Goal: Information Seeking & Learning: Find specific fact

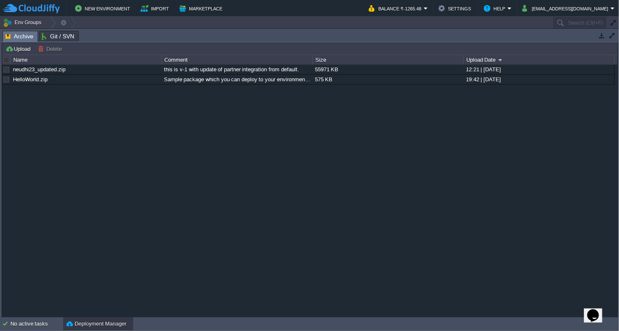
click at [253, 43] on div "Upload [PERSON_NAME] to ... Custom application packages that can be deployed to…" at bounding box center [310, 180] width 616 height 275
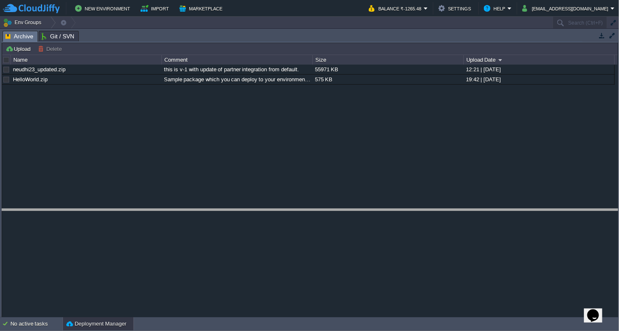
drag, startPoint x: 253, startPoint y: 42, endPoint x: 250, endPoint y: 220, distance: 178.4
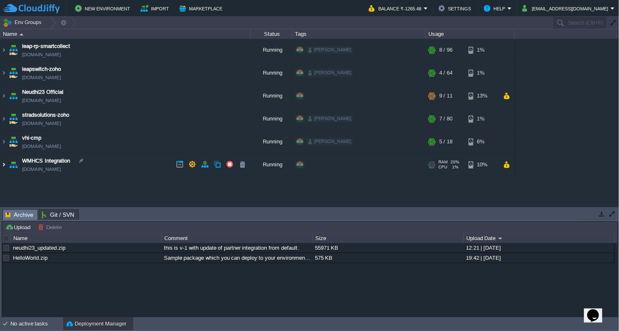
click at [3, 163] on img at bounding box center [3, 164] width 7 height 23
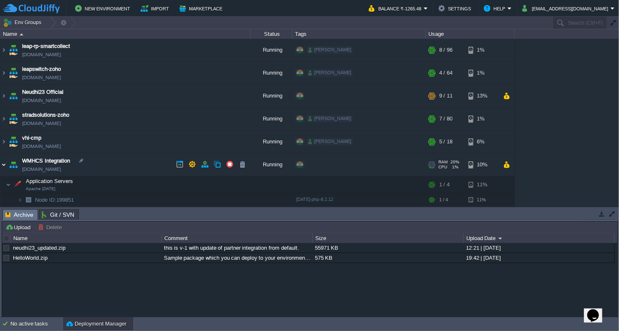
scroll to position [43, 0]
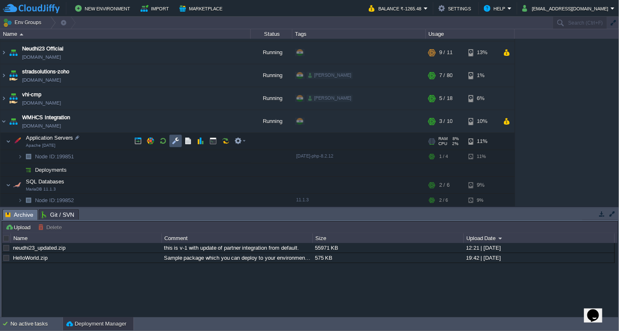
click at [179, 140] on button "button" at bounding box center [176, 141] width 8 height 8
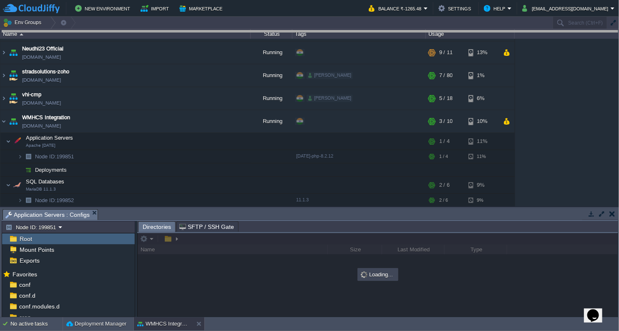
drag, startPoint x: 331, startPoint y: 219, endPoint x: 333, endPoint y: -7, distance: 226.4
click at [333, 0] on html "New Environment Import Marketplace Bonus ₹0.00 Upgrade Account Balance ₹-1265.4…" at bounding box center [309, 165] width 619 height 331
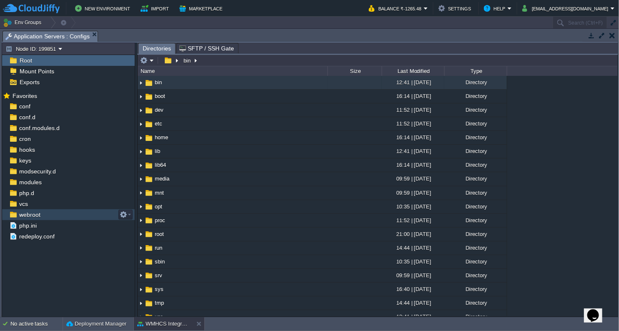
click at [20, 215] on span "webroot" at bounding box center [30, 215] width 24 height 8
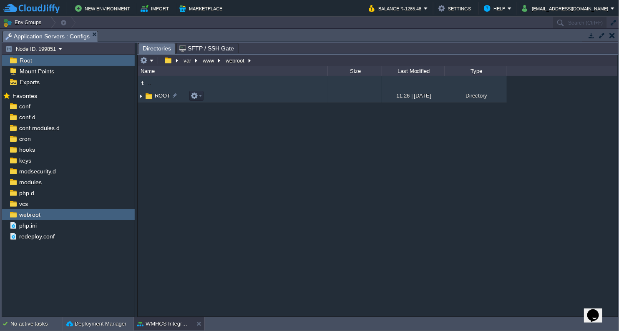
click at [140, 98] on img at bounding box center [141, 96] width 7 height 13
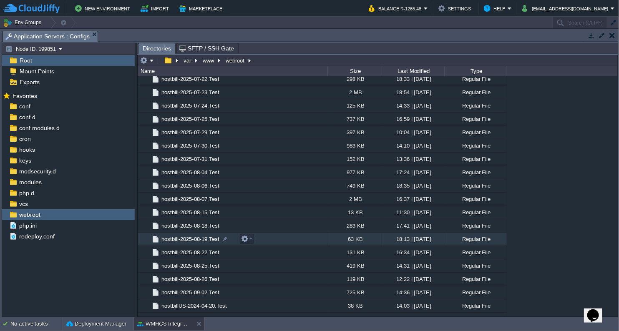
scroll to position [1158, 0]
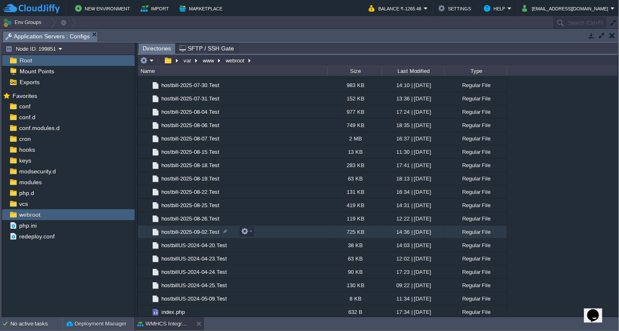
click at [203, 232] on span "hostbill-2025-09-02.Test" at bounding box center [190, 231] width 60 height 7
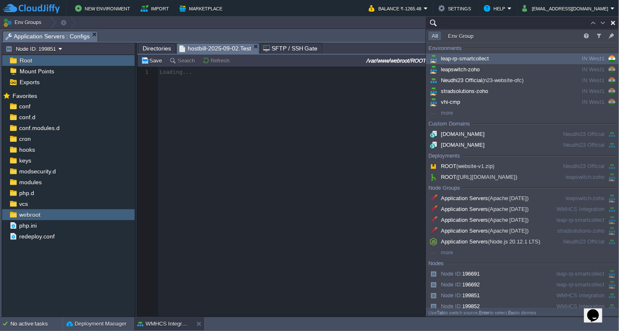
type input "Search (Ctrl+F)"
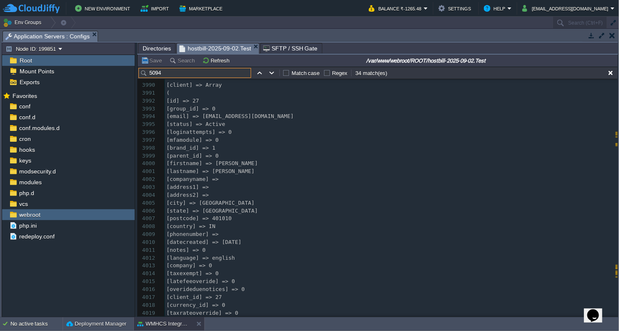
scroll to position [33442, 0]
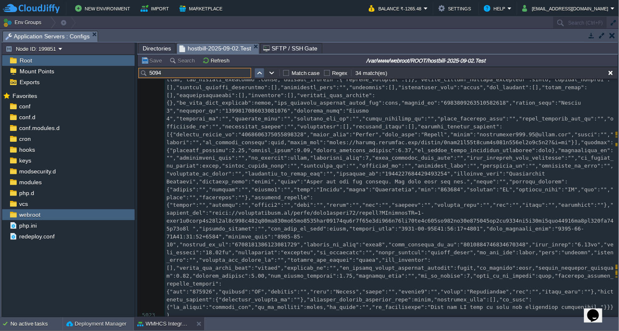
type input "5094"
click at [262, 72] on button "button" at bounding box center [260, 73] width 8 height 8
type textarea "5094"
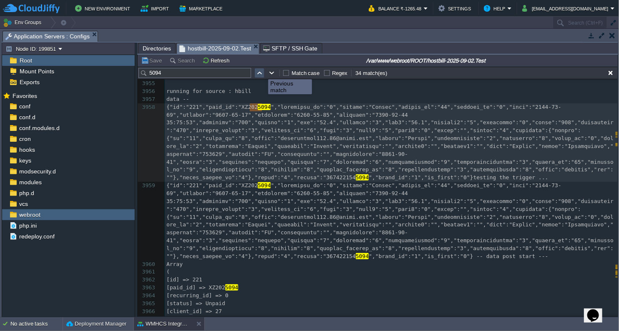
click at [262, 72] on button "button" at bounding box center [260, 73] width 8 height 8
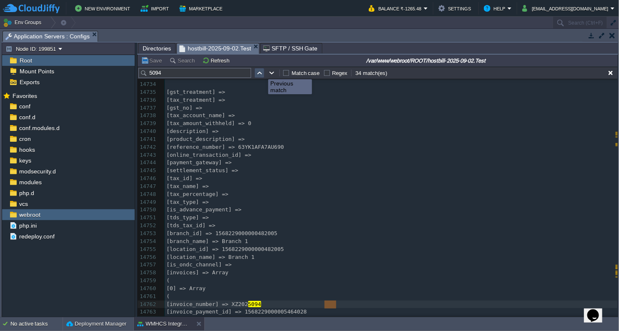
click at [262, 72] on button "button" at bounding box center [260, 73] width 8 height 8
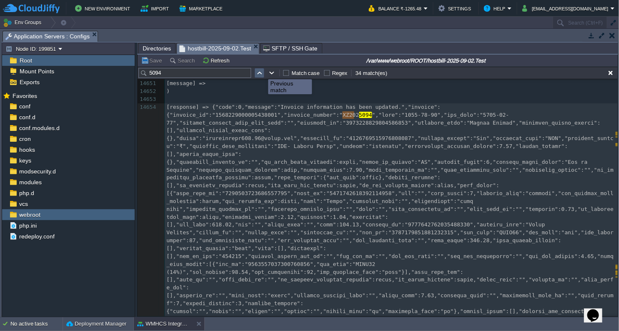
click at [262, 72] on button "button" at bounding box center [260, 73] width 8 height 8
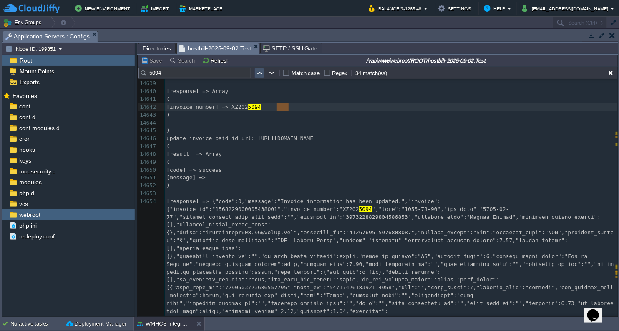
click at [262, 72] on button "button" at bounding box center [260, 73] width 8 height 8
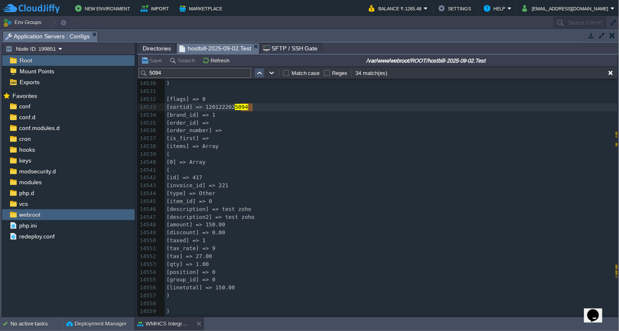
click at [262, 72] on button "button" at bounding box center [260, 73] width 8 height 8
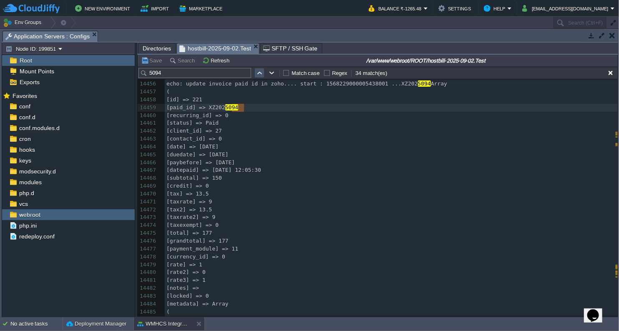
click at [262, 72] on button "button" at bounding box center [260, 73] width 8 height 8
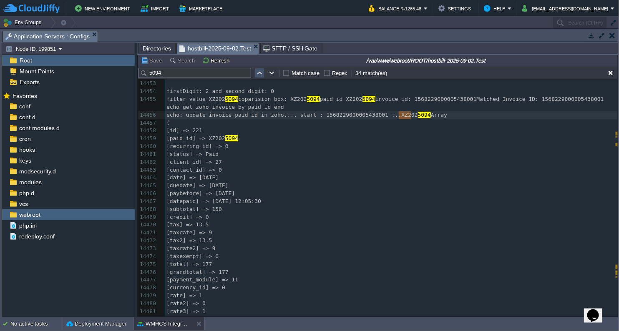
click at [257, 73] on button "button" at bounding box center [260, 73] width 8 height 8
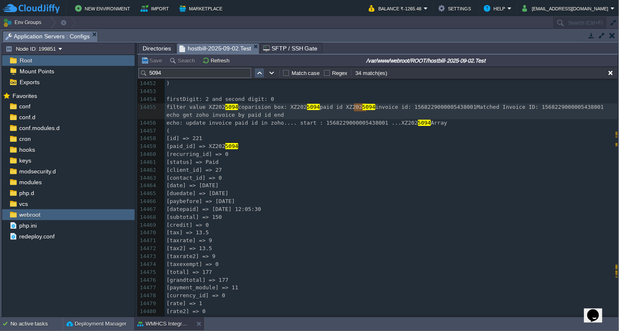
click at [257, 73] on button "button" at bounding box center [260, 73] width 8 height 8
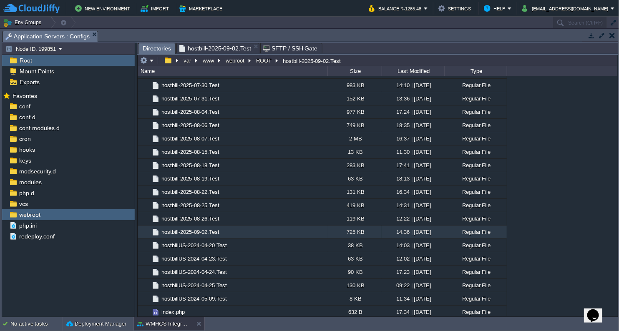
click at [160, 46] on span "Directories" at bounding box center [157, 48] width 28 height 10
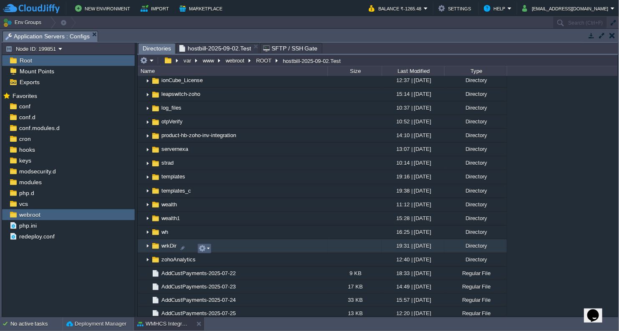
scroll to position [231, 0]
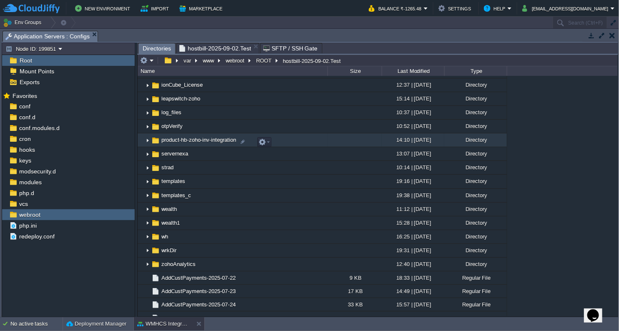
click at [203, 147] on td "product-hb-zoho-inv-integration" at bounding box center [233, 140] width 190 height 14
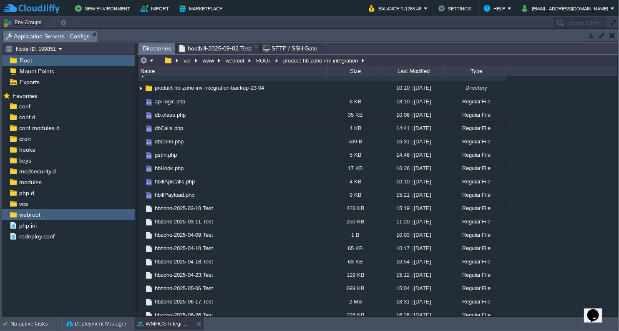
scroll to position [0, 0]
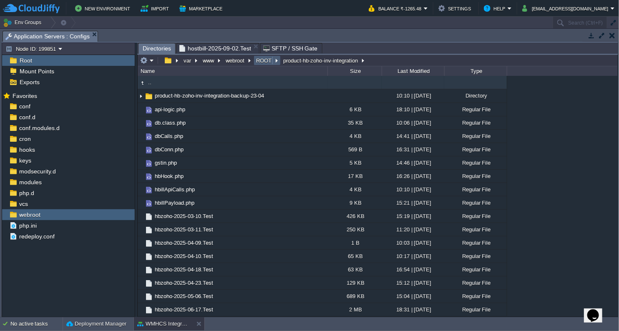
click at [263, 60] on button "ROOT" at bounding box center [264, 61] width 19 height 8
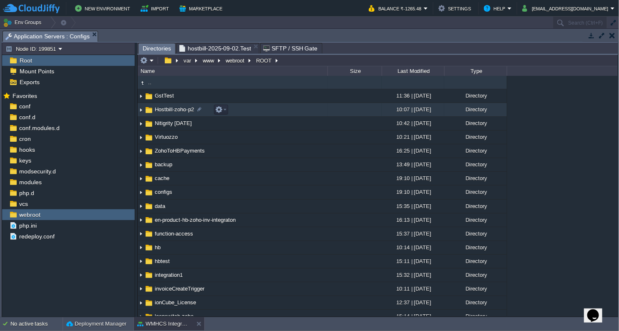
click at [183, 113] on span "Hostbill-zoho-p2" at bounding box center [174, 109] width 42 height 7
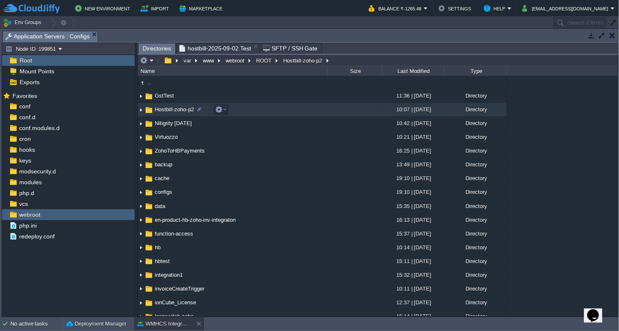
click at [183, 113] on span "Hostbill-zoho-p2" at bounding box center [174, 109] width 42 height 7
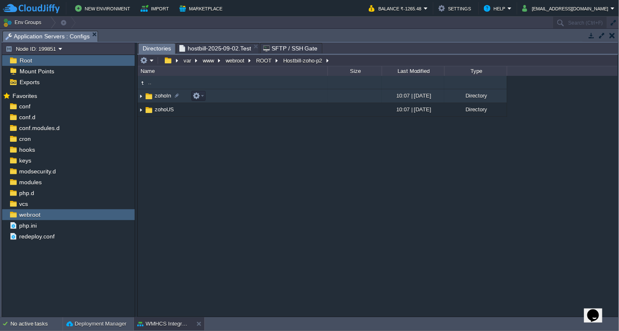
click at [166, 102] on td "zohoIn" at bounding box center [233, 96] width 190 height 14
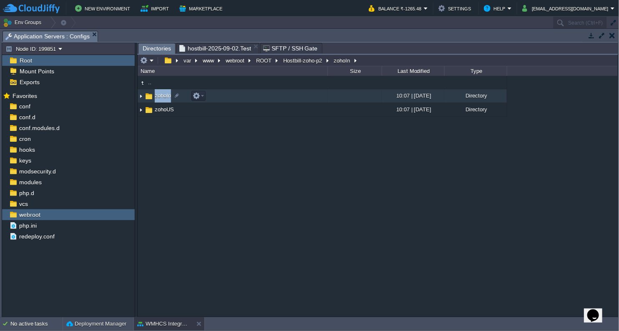
click at [166, 102] on td "zohoIn" at bounding box center [233, 96] width 190 height 14
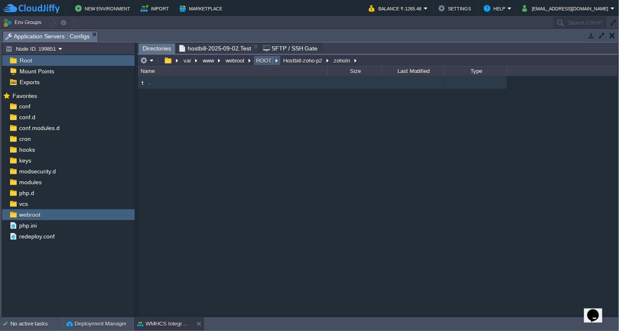
click at [263, 65] on td "ROOT" at bounding box center [266, 60] width 27 height 10
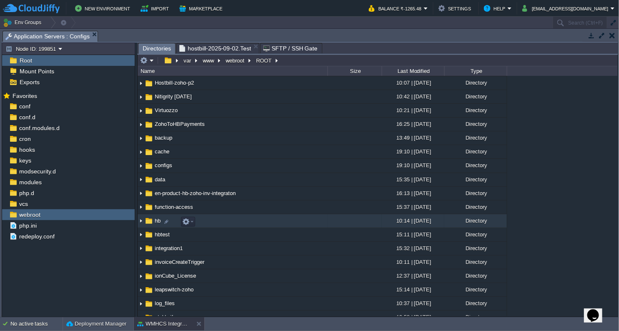
scroll to position [46, 0]
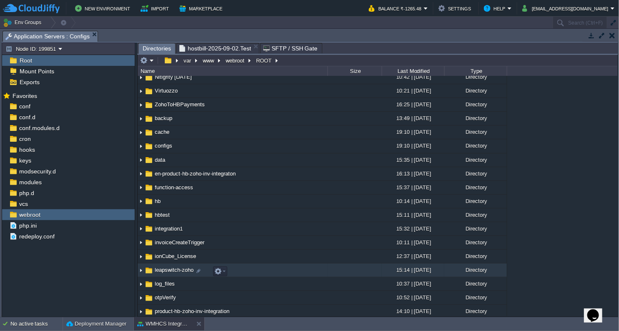
click at [178, 273] on span "leapswitch-zoho" at bounding box center [173, 269] width 41 height 7
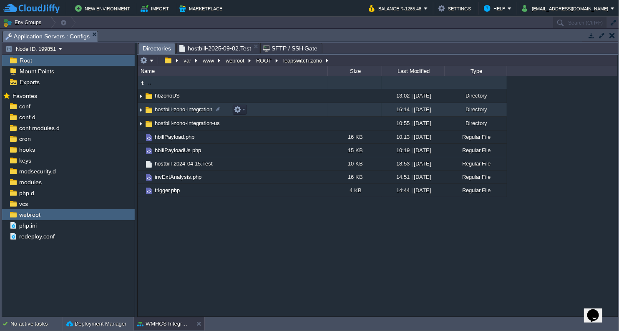
click at [210, 113] on span "hostbill-zoho-integration" at bounding box center [183, 109] width 60 height 7
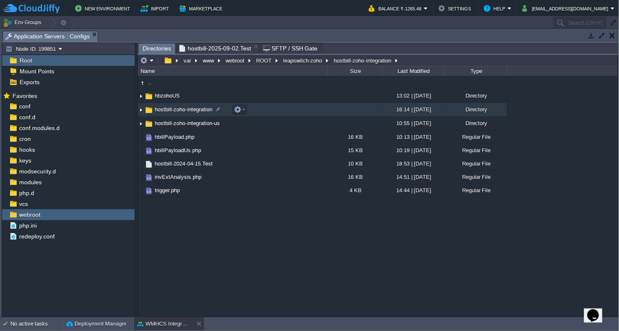
click at [210, 113] on span "hostbill-zoho-integration" at bounding box center [183, 109] width 60 height 7
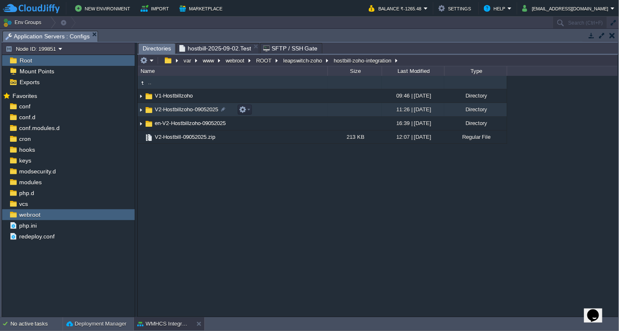
click at [195, 108] on span "V2-Hostbillzoho-09052025" at bounding box center [186, 109] width 66 height 7
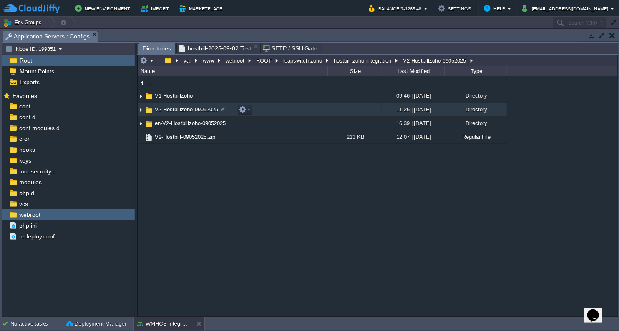
click at [195, 108] on span "V2-Hostbillzoho-09052025" at bounding box center [186, 109] width 66 height 7
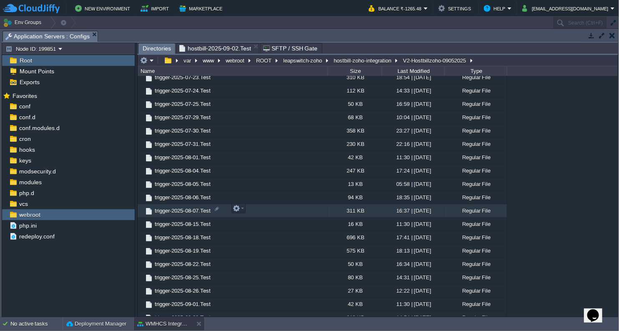
scroll to position [463, 0]
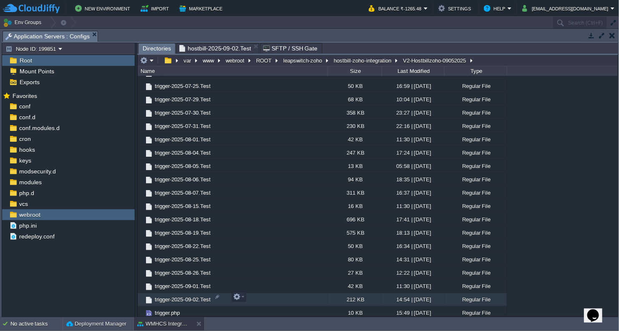
click at [206, 296] on span "trigger-2025-09-02.Test" at bounding box center [182, 299] width 58 height 7
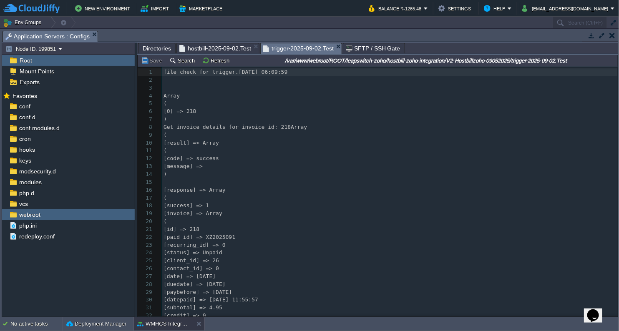
scroll to position [3, 0]
click at [288, 48] on span "trigger-2025-09-02.Test" at bounding box center [298, 48] width 70 height 10
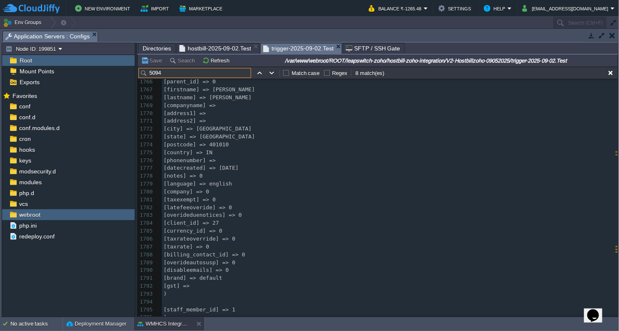
scroll to position [14128, 0]
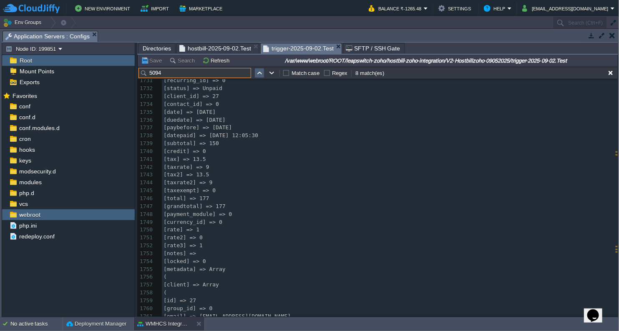
type input "5094"
click at [261, 72] on button "button" at bounding box center [260, 73] width 8 height 8
type textarea "5094"
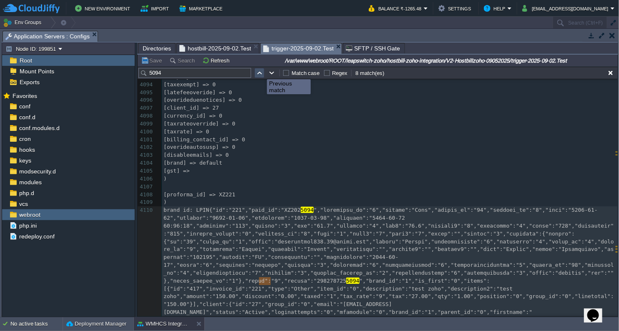
click at [261, 72] on button "button" at bounding box center [260, 73] width 8 height 8
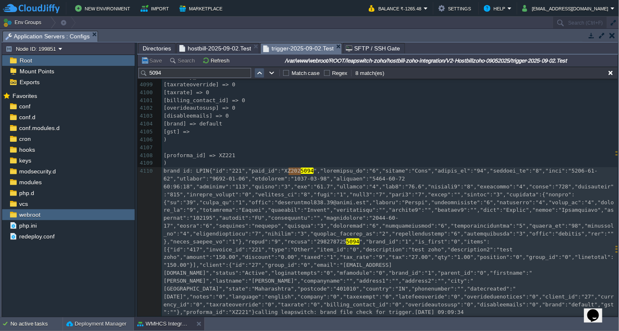
click at [261, 72] on button "button" at bounding box center [260, 73] width 8 height 8
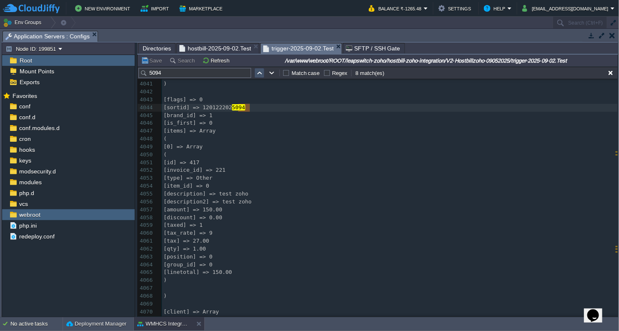
click at [261, 72] on button "button" at bounding box center [260, 73] width 8 height 8
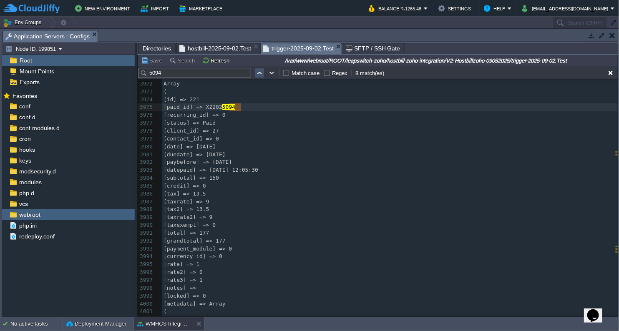
click at [261, 72] on button "button" at bounding box center [260, 73] width 8 height 8
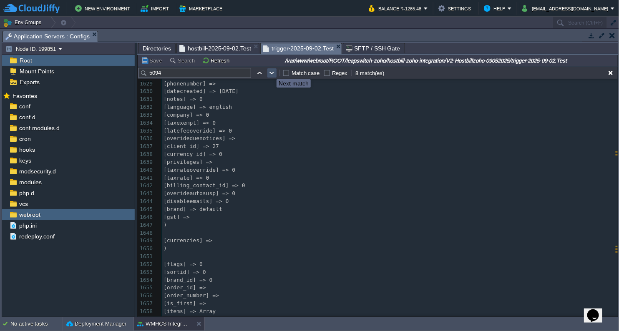
click at [270, 72] on button "button" at bounding box center [272, 73] width 8 height 8
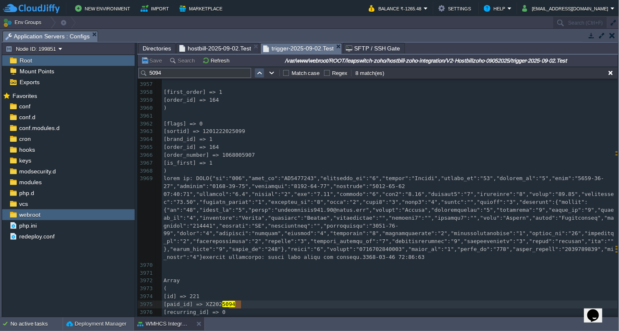
click at [258, 74] on button "button" at bounding box center [260, 73] width 8 height 8
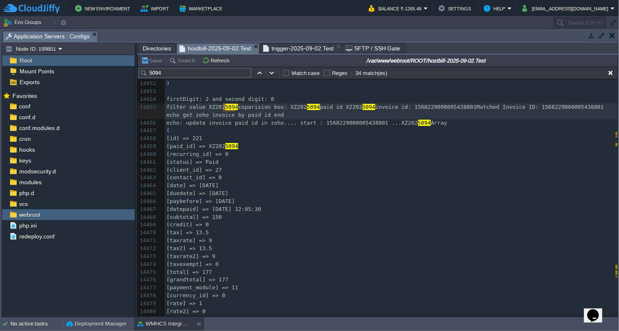
click at [230, 48] on span "hostbill-2025-09-02.Test" at bounding box center [215, 48] width 72 height 10
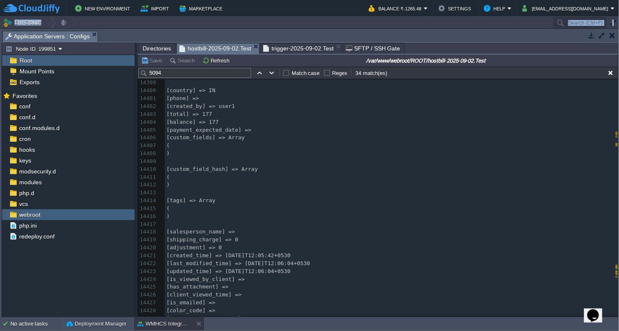
drag, startPoint x: 618, startPoint y: 267, endPoint x: 620, endPoint y: 89, distance: 178.0
click at [618, 89] on html "New Environment Import Marketplace Bonus ₹0.00 Upgrade Account Balance ₹-1265.4…" at bounding box center [309, 165] width 619 height 331
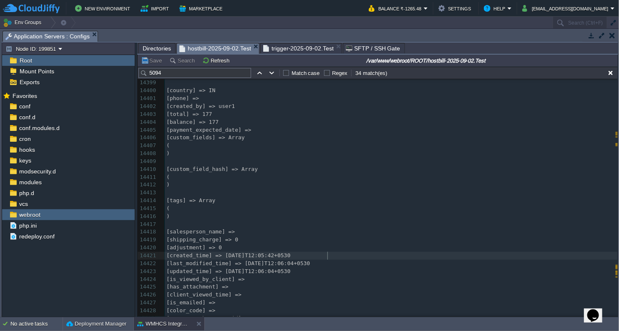
click at [578, 257] on pre "[created_time] => [DATE]T12:05:42+0530" at bounding box center [391, 256] width 453 height 8
drag, startPoint x: 618, startPoint y: 272, endPoint x: 615, endPoint y: 172, distance: 100.5
click at [615, 172] on div "Tasks Activity Log Archive Git / SVN Application Servers : Configs Upload Delet…" at bounding box center [309, 173] width 619 height 288
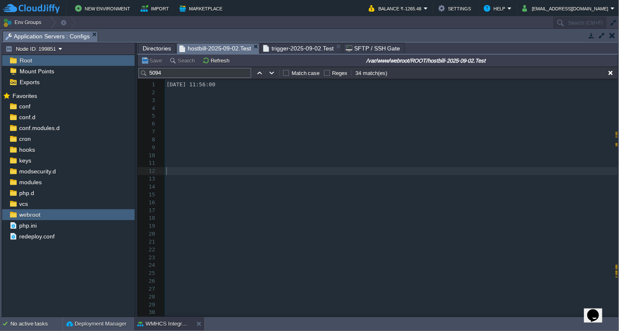
click at [352, 169] on pre "​" at bounding box center [391, 171] width 453 height 8
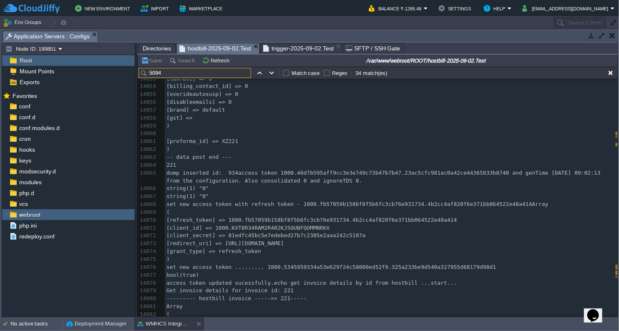
type input "5094"
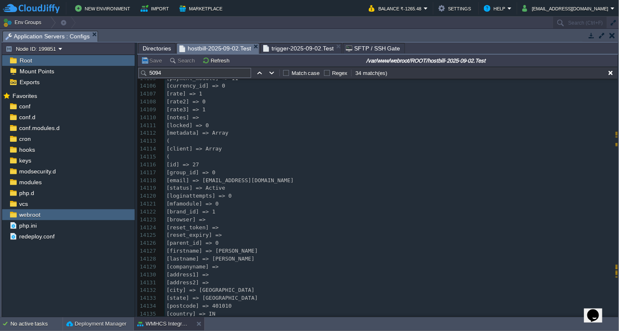
scroll to position [118463, 0]
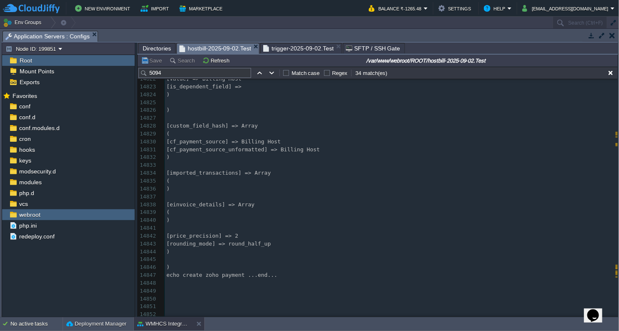
drag, startPoint x: 614, startPoint y: 273, endPoint x: 608, endPoint y: 79, distance: 193.9
click at [608, 78] on div "5094 Match case Regex 34 match(es) x ) 14822 [value] => Billing Host 14823 [is_…" at bounding box center [378, 192] width 480 height 250
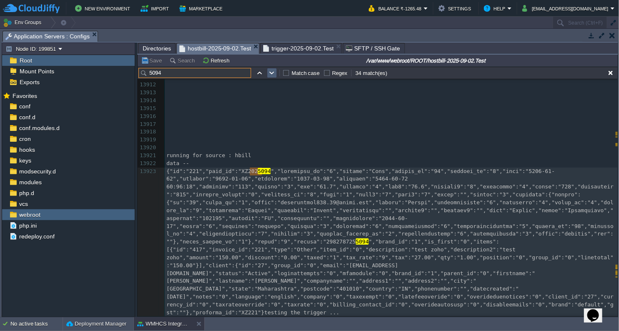
type input "5094"
click at [269, 74] on button "button" at bounding box center [272, 73] width 8 height 8
type textarea "5094"
click at [269, 74] on button "button" at bounding box center [272, 73] width 8 height 8
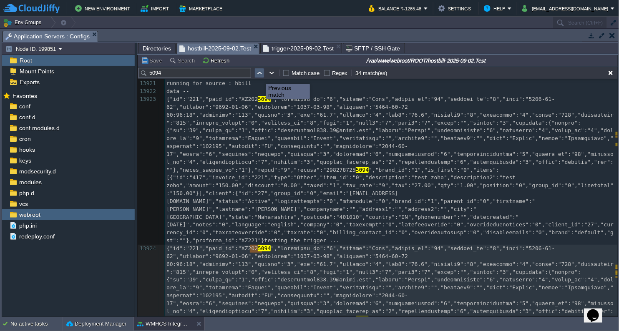
click at [259, 75] on button "button" at bounding box center [260, 73] width 8 height 8
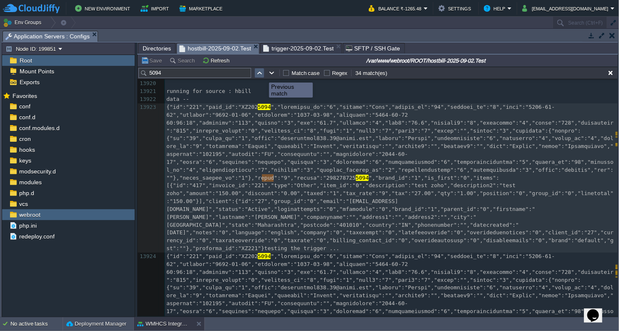
click at [259, 73] on button "button" at bounding box center [260, 73] width 8 height 8
click at [298, 49] on span "trigger-2025-09-02.Test" at bounding box center [298, 48] width 70 height 10
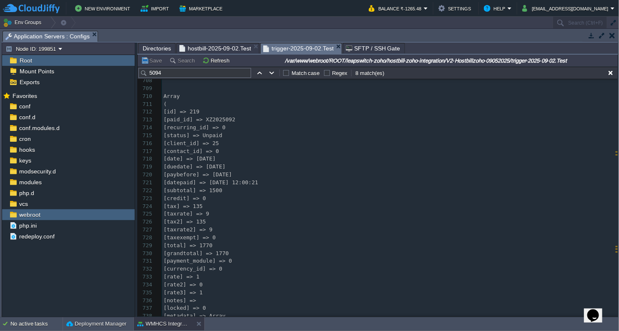
scroll to position [5611, 0]
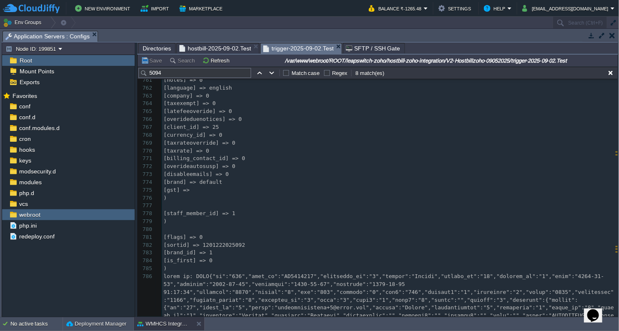
click at [203, 44] on span "hostbill-2025-09-02.Test" at bounding box center [215, 48] width 72 height 10
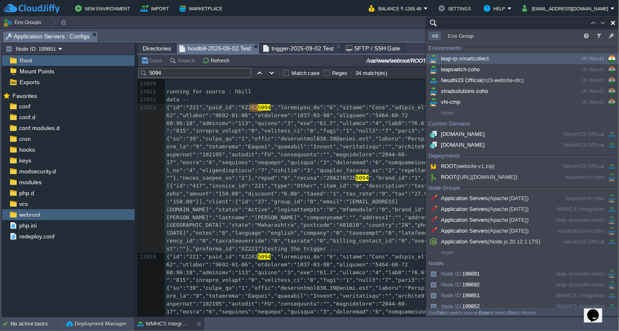
type input "Search (Ctrl+F)"
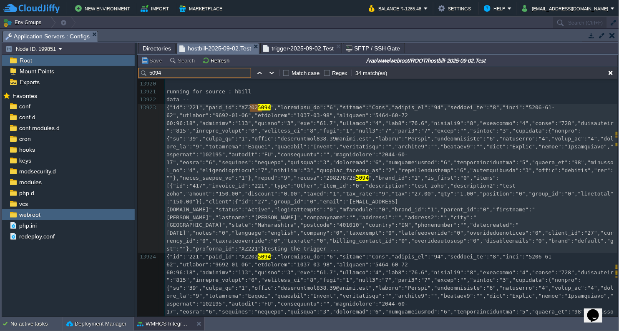
click at [173, 73] on input "5094" at bounding box center [194, 73] width 113 height 10
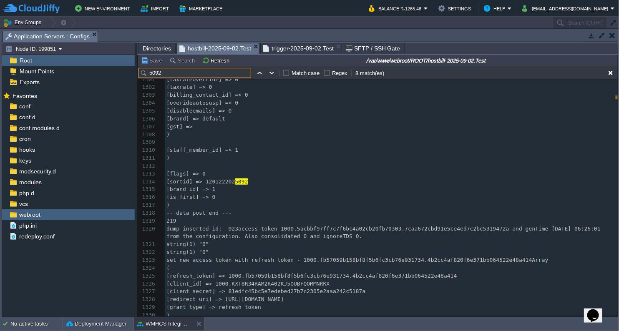
type input "5092"
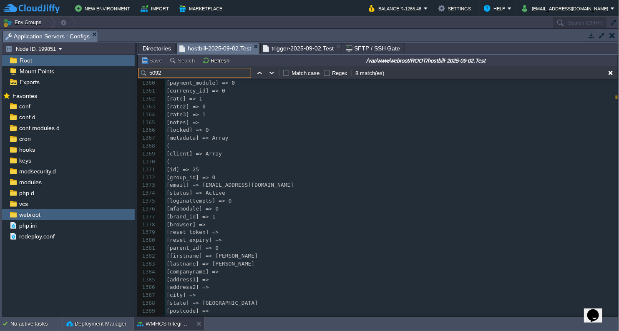
scroll to position [11473, 0]
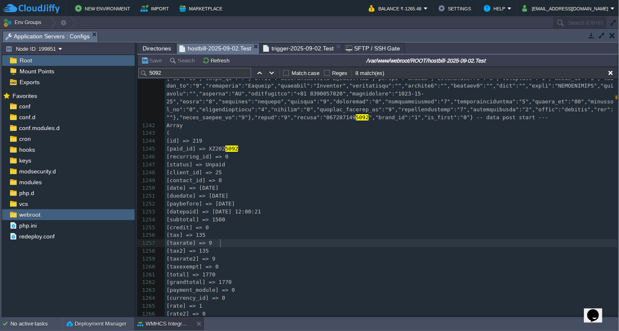
click at [326, 241] on pre "[taxrate] => 9" at bounding box center [391, 243] width 453 height 8
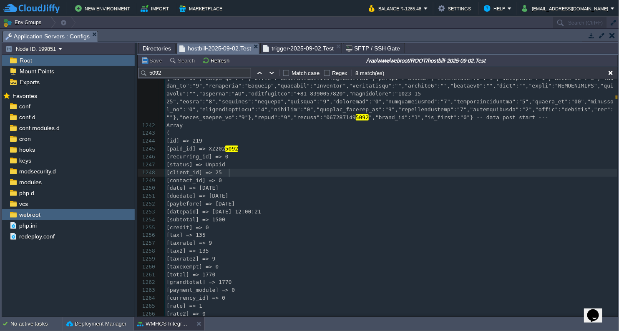
click at [317, 173] on pre "[client_id] => 25" at bounding box center [391, 173] width 453 height 8
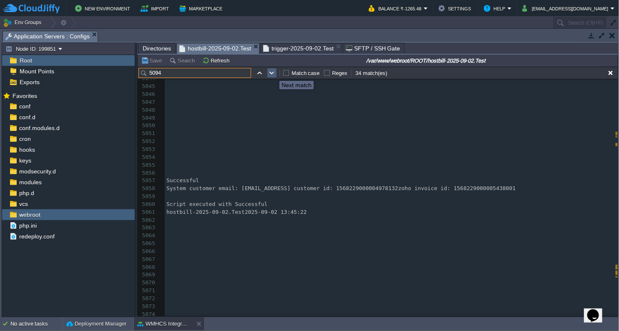
type input "5094"
click at [273, 73] on button "button" at bounding box center [272, 73] width 8 height 8
type textarea "5094"
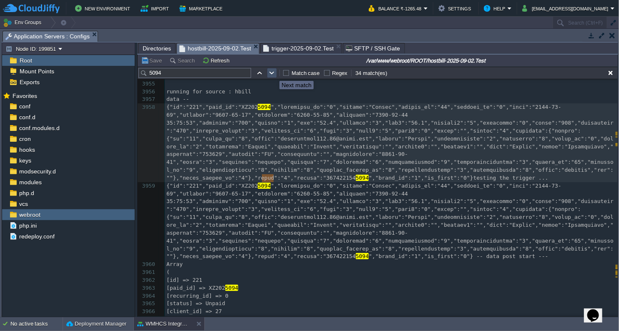
click at [273, 73] on button "button" at bounding box center [272, 73] width 8 height 8
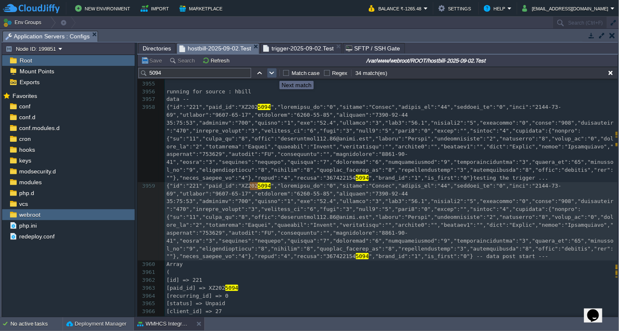
click at [273, 73] on button "button" at bounding box center [272, 73] width 8 height 8
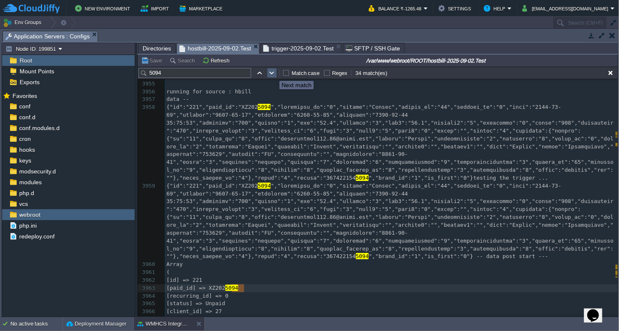
click at [273, 73] on button "button" at bounding box center [272, 73] width 8 height 8
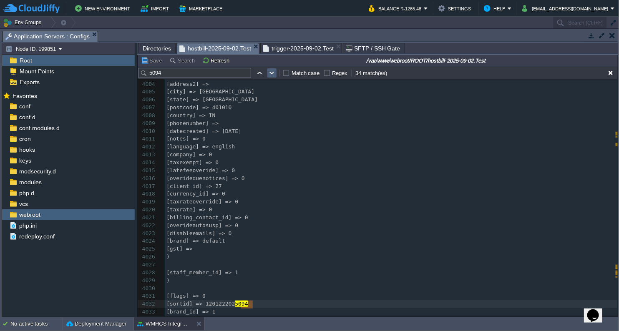
click at [273, 73] on button "button" at bounding box center [272, 73] width 8 height 8
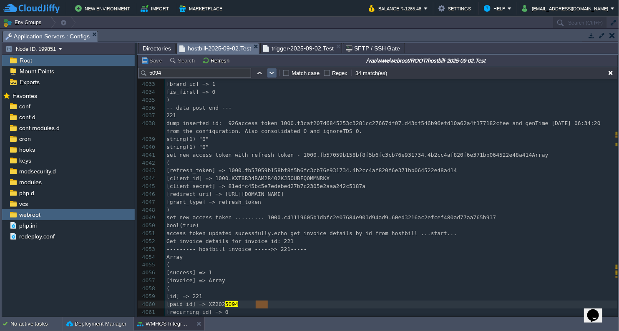
click at [273, 73] on button "button" at bounding box center [272, 73] width 8 height 8
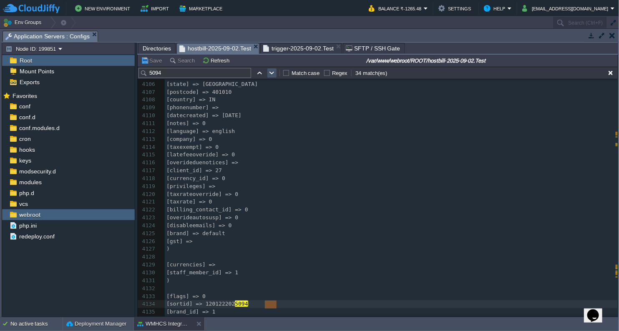
click at [273, 73] on button "button" at bounding box center [272, 73] width 8 height 8
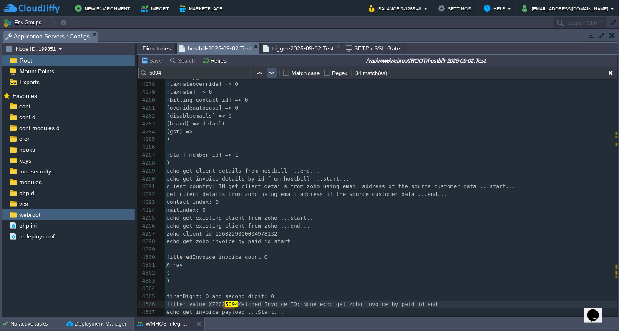
click at [273, 73] on button "button" at bounding box center [272, 73] width 8 height 8
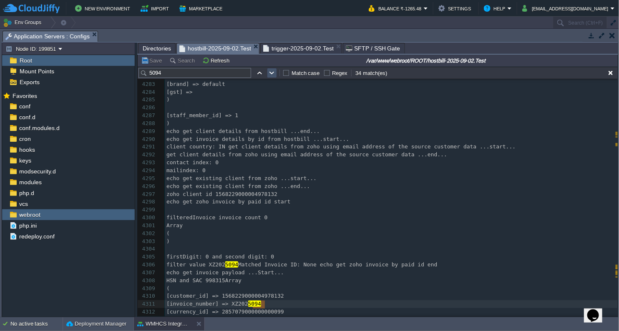
click at [273, 73] on button "button" at bounding box center [272, 73] width 8 height 8
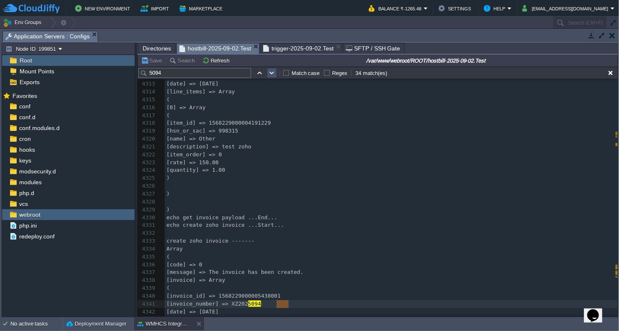
click at [273, 73] on button "button" at bounding box center [272, 73] width 8 height 8
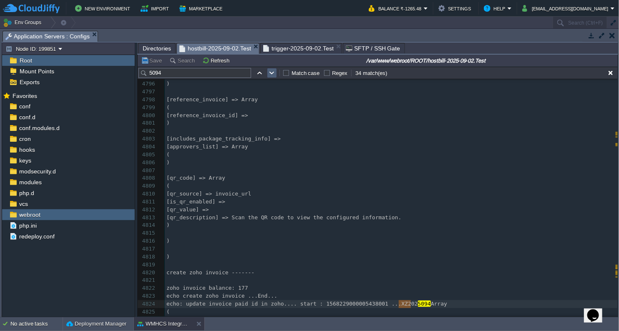
click at [273, 73] on button "button" at bounding box center [272, 73] width 8 height 8
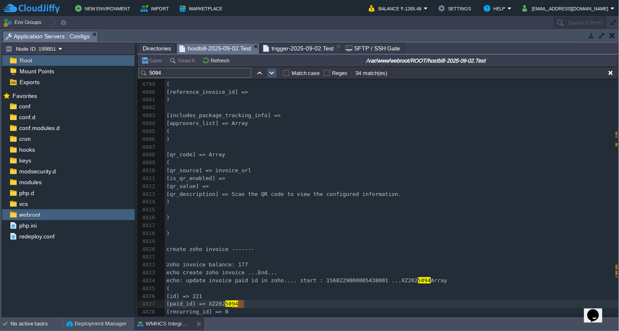
click at [273, 73] on button "button" at bounding box center [272, 73] width 8 height 8
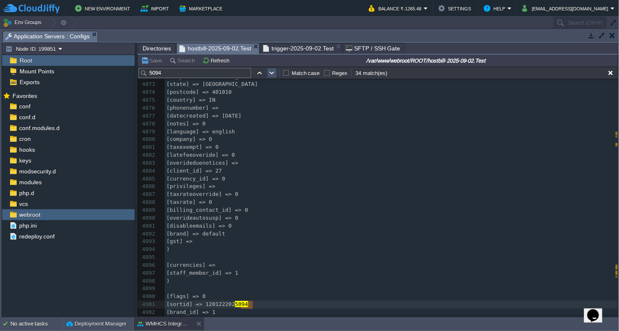
click at [273, 73] on button "button" at bounding box center [272, 73] width 8 height 8
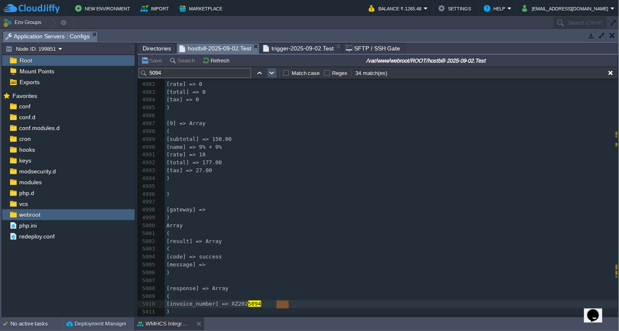
click at [273, 73] on button "button" at bounding box center [272, 73] width 8 height 8
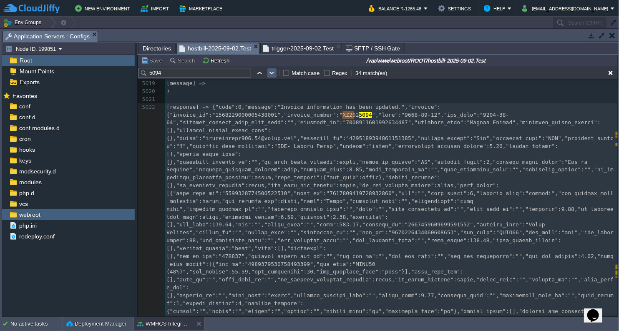
click at [273, 73] on button "button" at bounding box center [272, 73] width 8 height 8
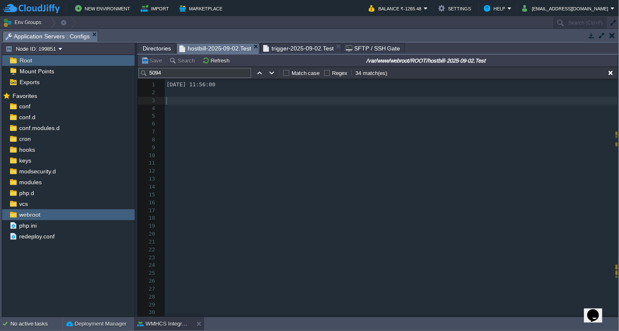
click at [471, 99] on pre "​" at bounding box center [391, 101] width 453 height 8
click at [227, 69] on input "5094" at bounding box center [194, 73] width 113 height 10
click at [271, 73] on button "button" at bounding box center [272, 73] width 8 height 8
type textarea "5094"
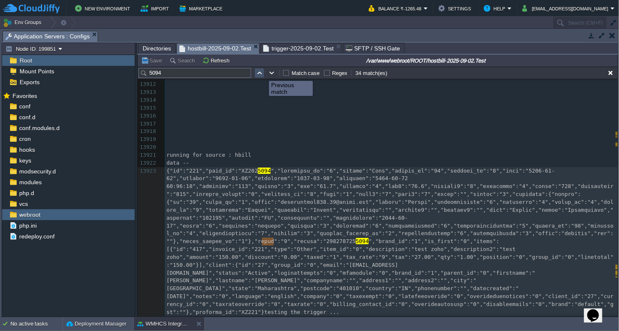
click at [259, 72] on button "button" at bounding box center [260, 73] width 8 height 8
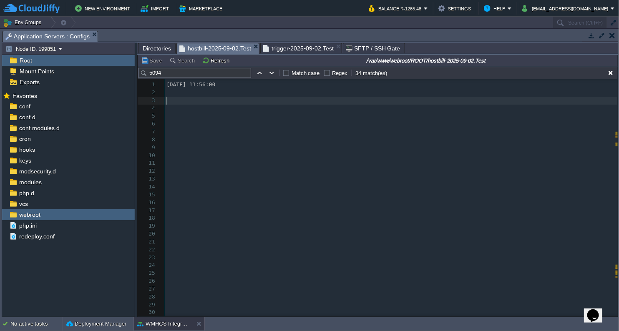
click at [211, 101] on pre "​" at bounding box center [391, 101] width 453 height 8
click at [207, 98] on pre "​" at bounding box center [391, 101] width 453 height 8
click at [272, 74] on button "button" at bounding box center [272, 73] width 8 height 8
type textarea "5094"
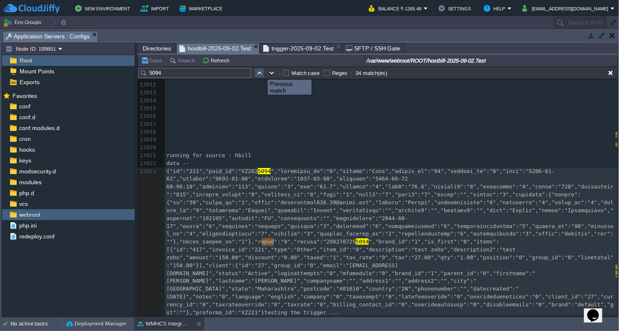
click at [260, 72] on button "button" at bounding box center [260, 73] width 8 height 8
click at [259, 72] on button "button" at bounding box center [260, 73] width 8 height 8
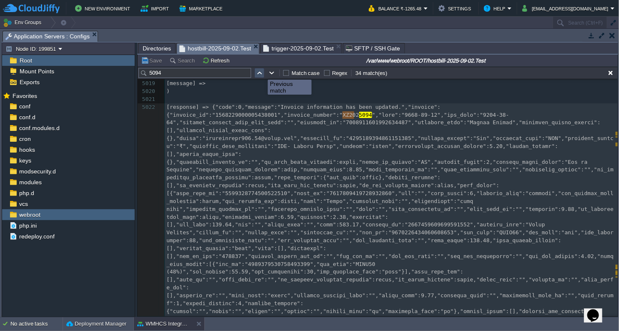
click at [259, 72] on button "button" at bounding box center [260, 73] width 8 height 8
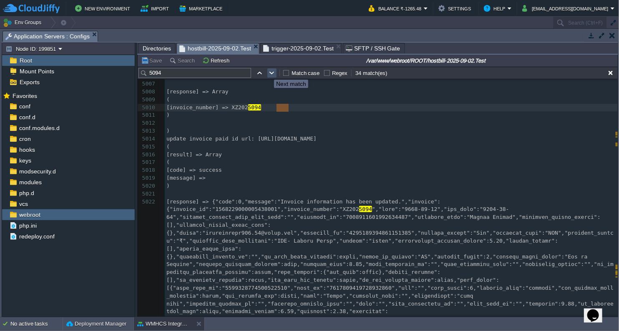
click at [271, 72] on button "button" at bounding box center [272, 73] width 8 height 8
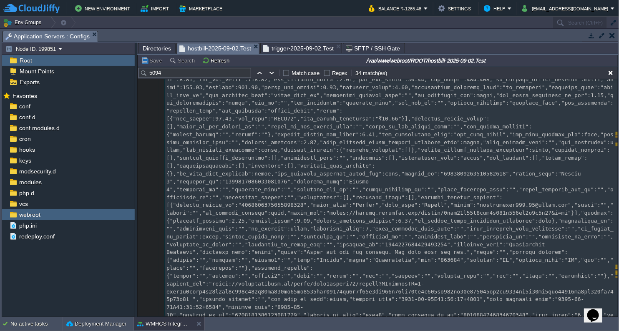
scroll to position [41919, 0]
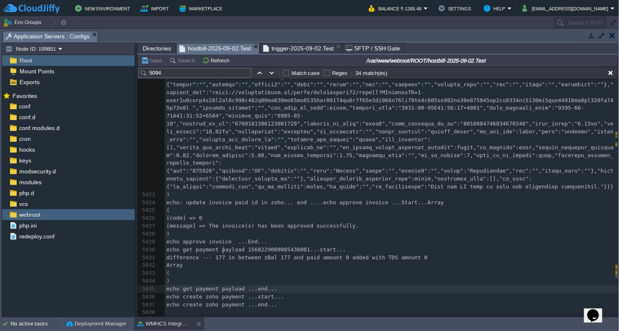
click at [222, 286] on span "echo get payment payload ...end..." at bounding box center [221, 289] width 111 height 6
click at [273, 73] on button "button" at bounding box center [272, 73] width 8 height 8
type textarea "5094"
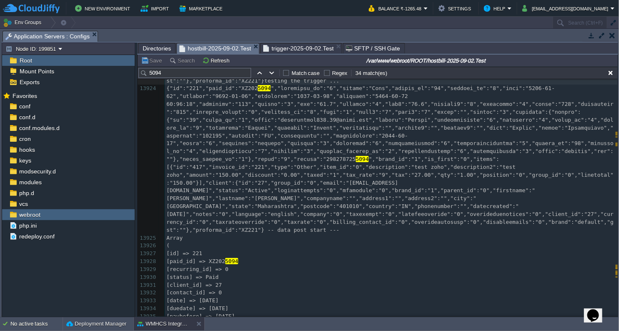
scroll to position [117056, 0]
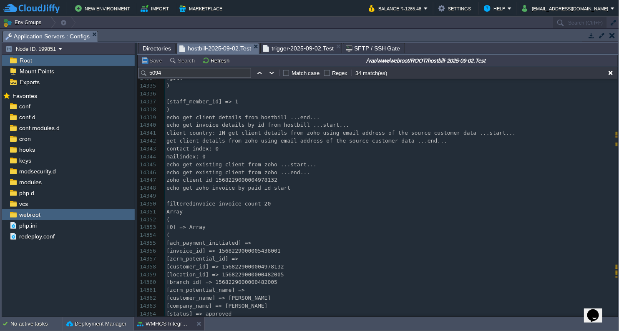
click at [250, 189] on div "x {"id":"221","paid_id":"XZ202 5094 5094 ","brand_id":"1","is_first":"0","items…" at bounding box center [391, 149] width 453 height 511
click at [226, 188] on div "x {"id":"221","paid_id":"XZ202 5094 5094 ","brand_id":"1","is_first":"0","items…" at bounding box center [391, 149] width 453 height 511
type textarea "invoice"
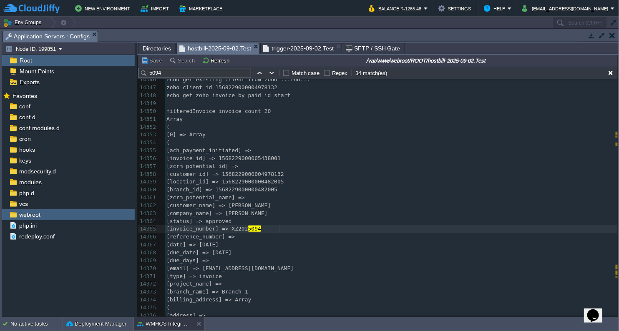
click at [279, 228] on div "x {"id":"221","paid_id":"XZ202 5094 5094 ","brand_id":"1","is_first":"0","items…" at bounding box center [391, 193] width 453 height 393
type textarea "[invoice_number] => XZ2025094"
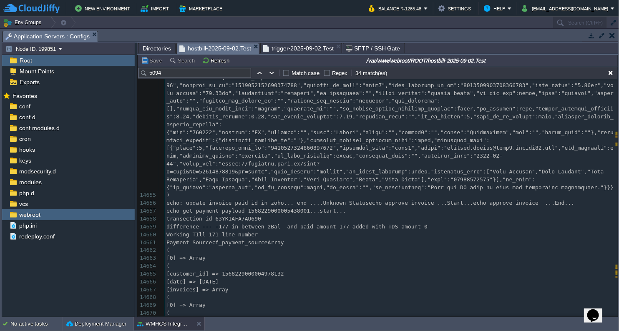
type textarea "1568229000005438001"
click at [239, 216] on span "transection id 63YK1AFA7AU690" at bounding box center [213, 219] width 95 height 6
type textarea "63YK1AFA7AU690"
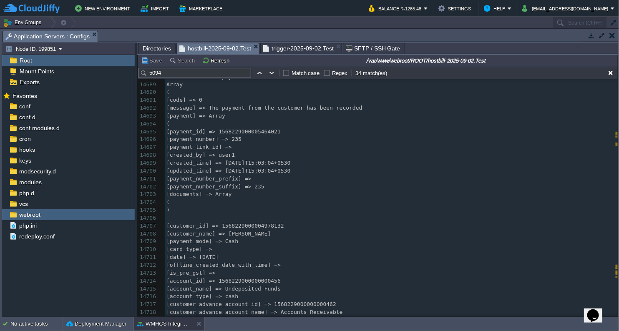
scroll to position [123792, 0]
